Goal: Information Seeking & Learning: Learn about a topic

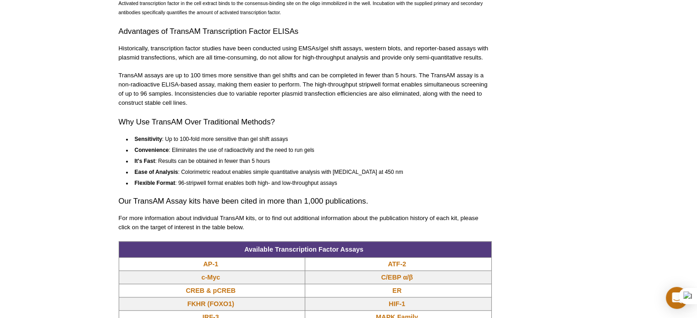
scroll to position [707, 0]
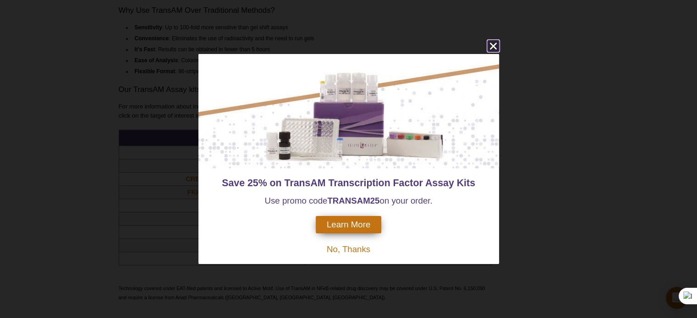
click at [493, 49] on icon "close" at bounding box center [492, 45] width 11 height 11
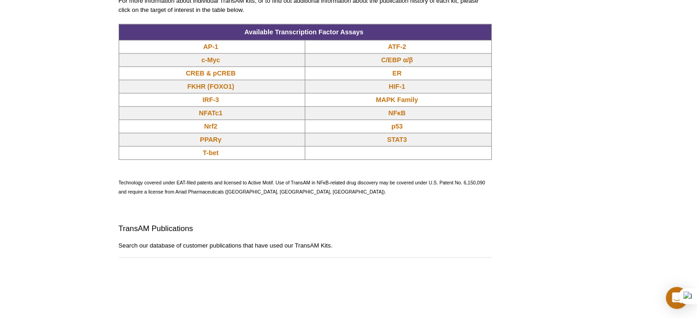
scroll to position [799, 0]
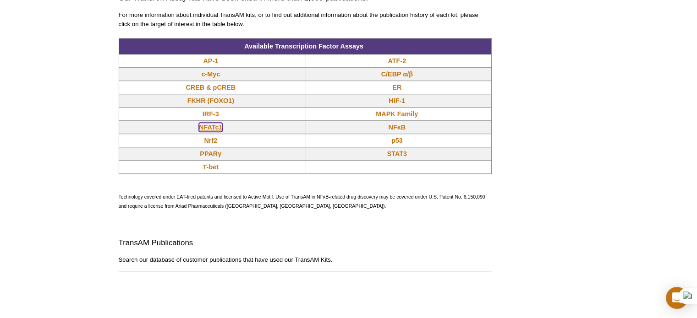
click at [215, 128] on link "NFATc1" at bounding box center [210, 127] width 23 height 9
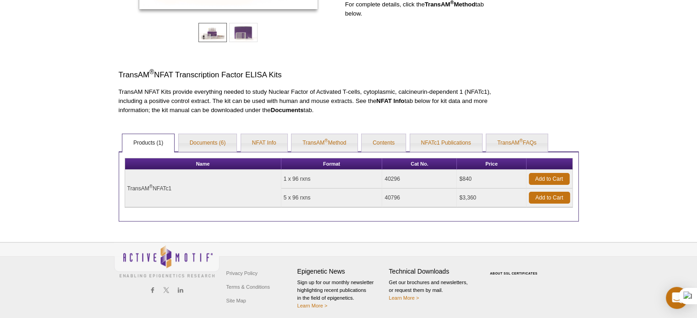
scroll to position [220, 0]
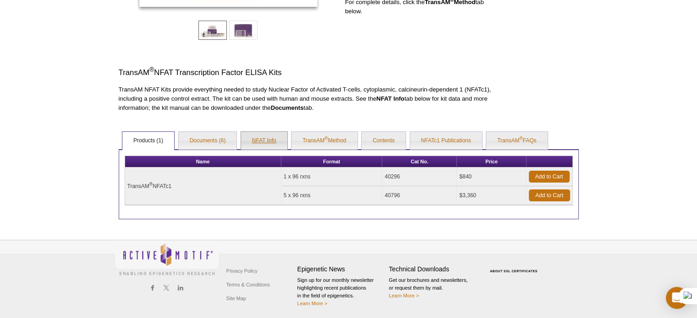
click at [266, 142] on link "NFAT Info" at bounding box center [264, 141] width 46 height 18
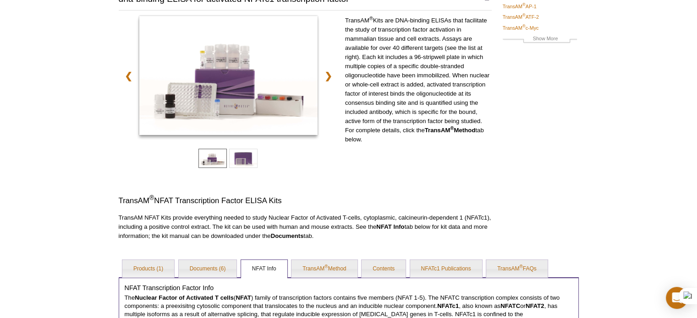
scroll to position [137, 0]
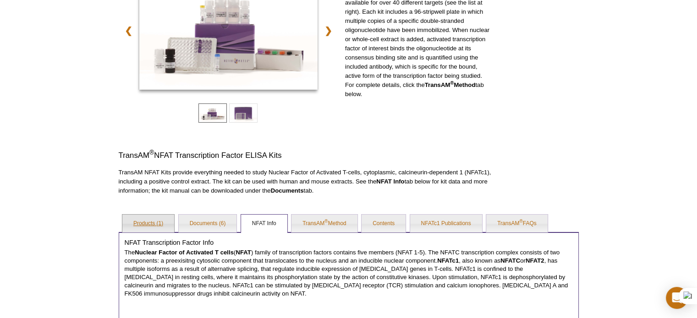
click at [148, 226] on link "Products (1)" at bounding box center [148, 224] width 52 height 18
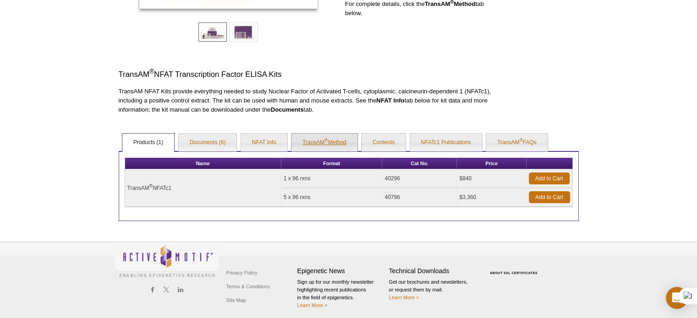
scroll to position [220, 0]
